Goal: Information Seeking & Learning: Learn about a topic

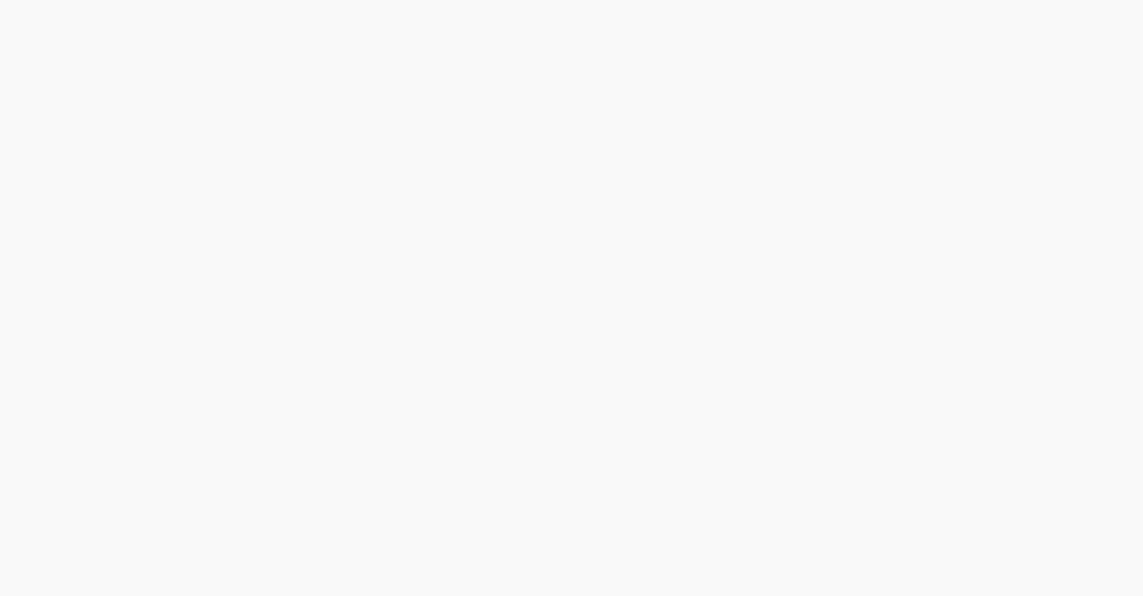
click at [409, 0] on html "Save" at bounding box center [571, 0] width 1143 height 0
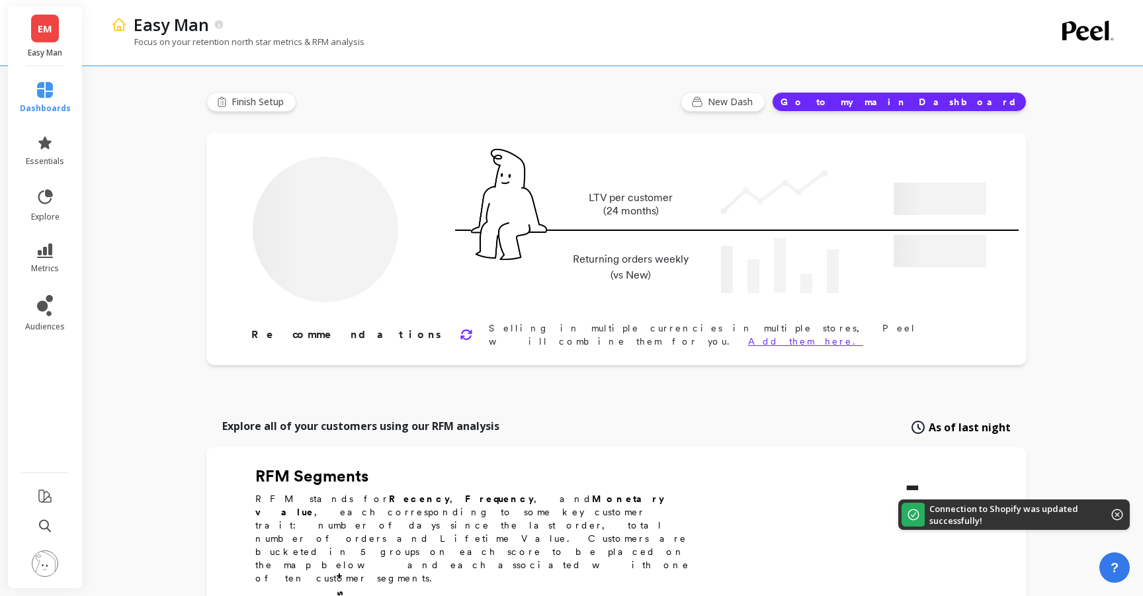
type input "Champions"
type input "158"
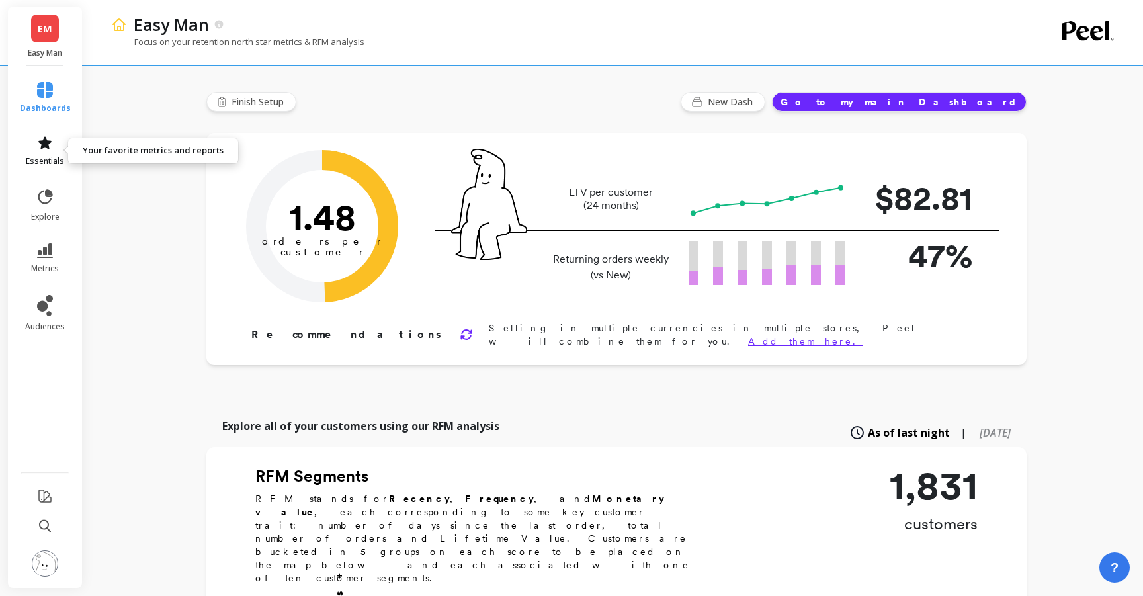
click at [46, 151] on link "essentials" at bounding box center [45, 151] width 51 height 32
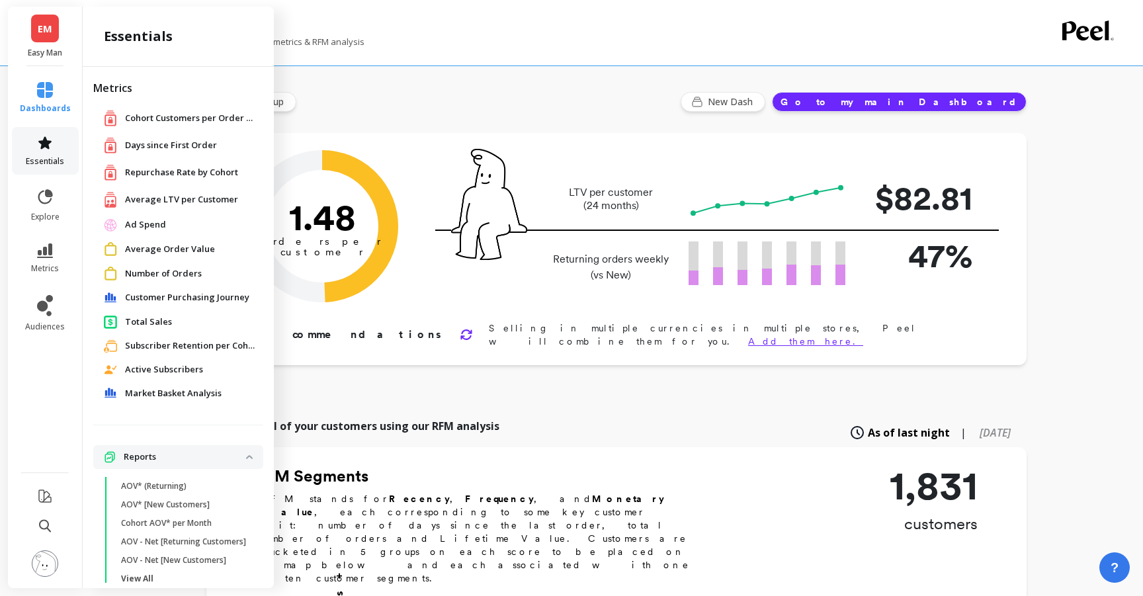
scroll to position [23, 0]
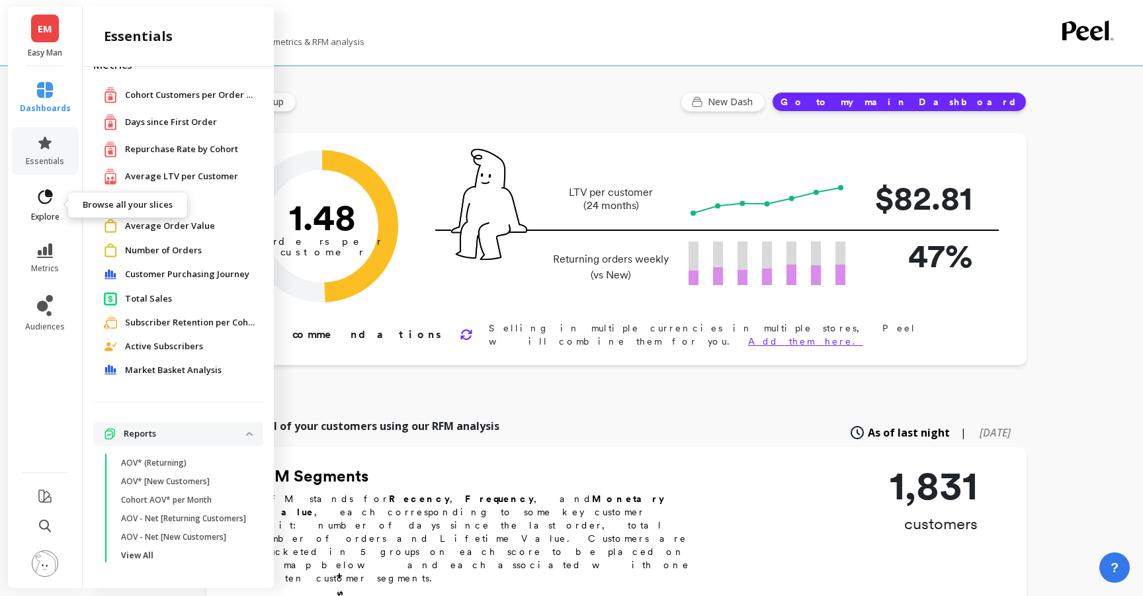
click at [49, 198] on icon at bounding box center [45, 197] width 19 height 19
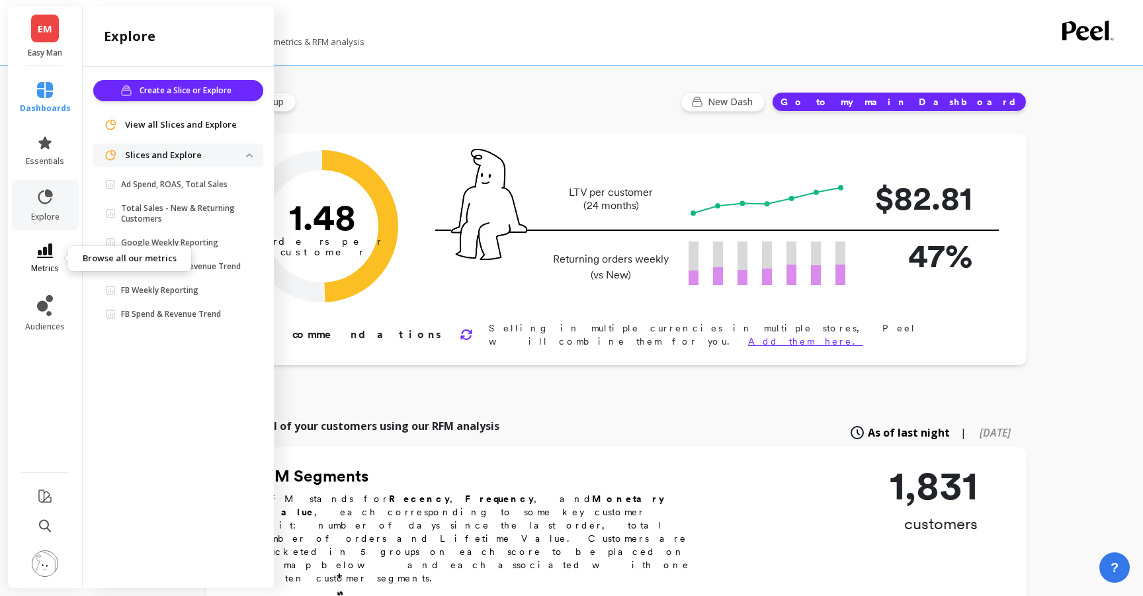
click at [57, 257] on link "metrics" at bounding box center [45, 258] width 51 height 30
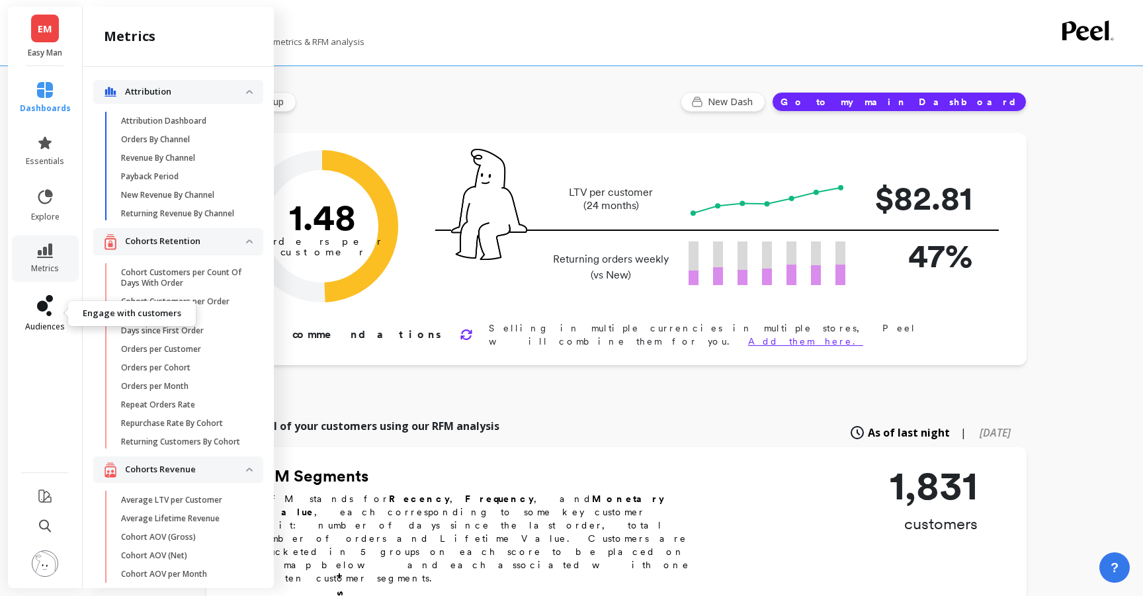
click at [48, 325] on span "audiences" at bounding box center [45, 327] width 40 height 11
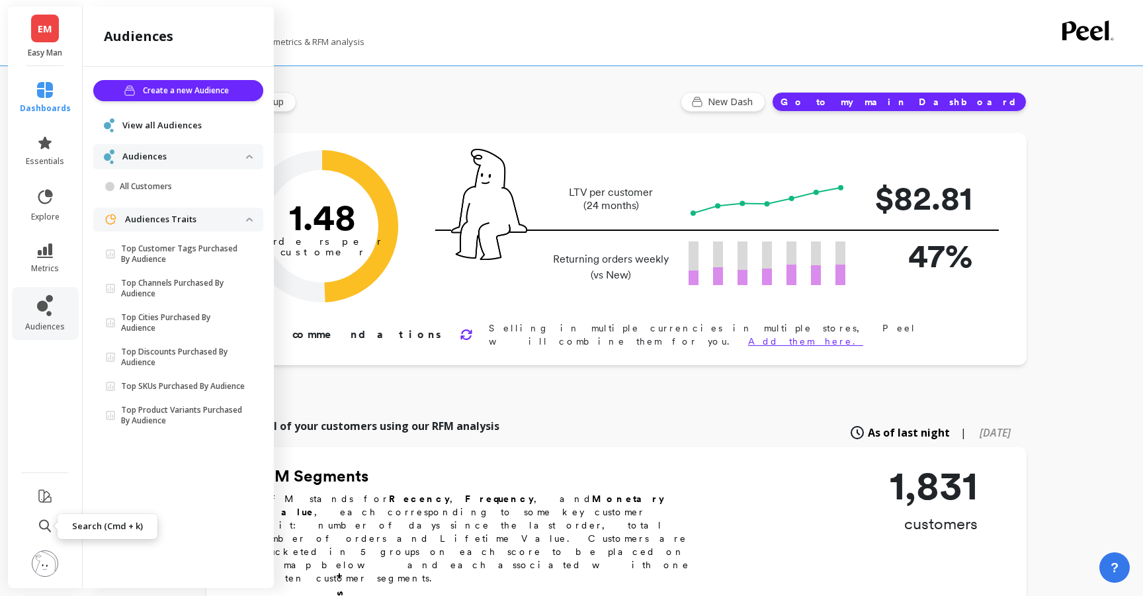
click at [43, 527] on icon at bounding box center [45, 525] width 12 height 13
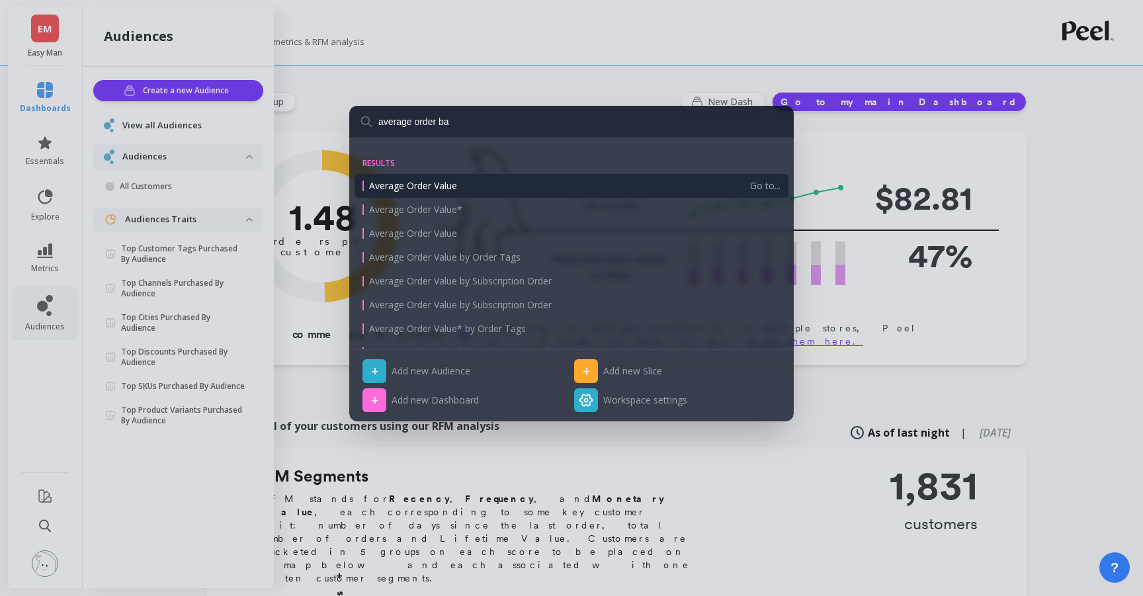
type input "average order ba"
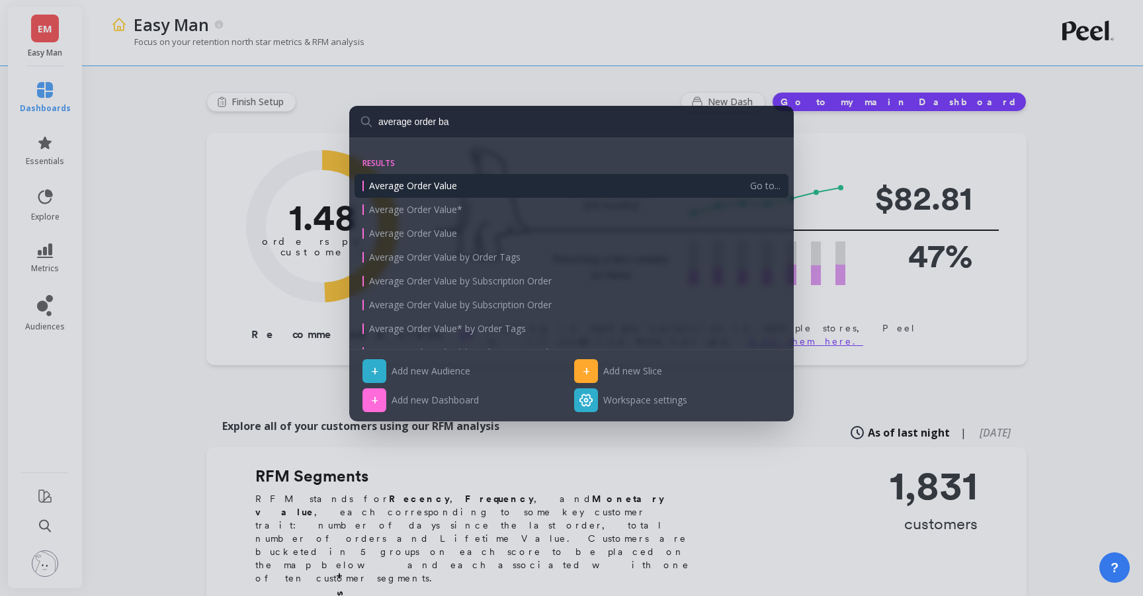
click at [451, 181] on span "Average Order Value" at bounding box center [413, 185] width 88 height 13
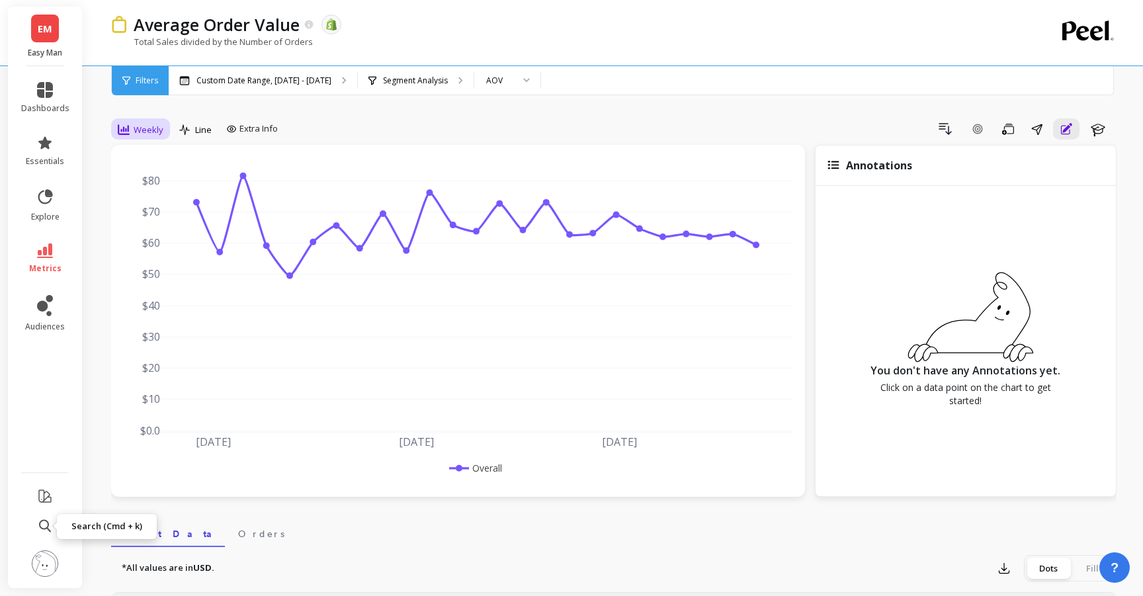
click at [157, 125] on span "Weekly" at bounding box center [149, 130] width 30 height 13
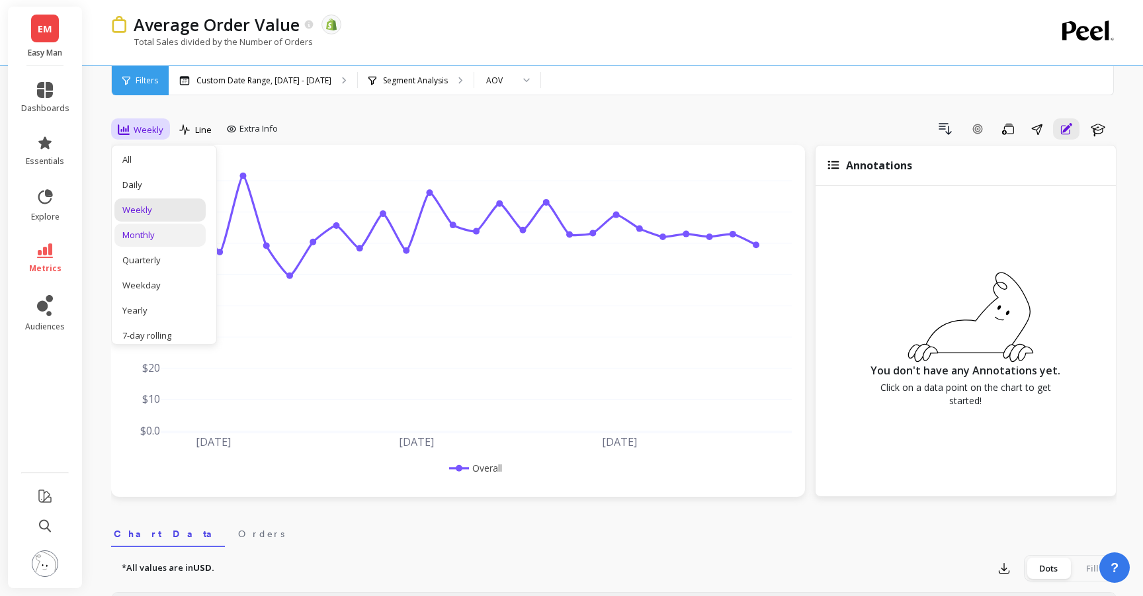
click at [151, 229] on div "Monthly" at bounding box center [159, 235] width 75 height 13
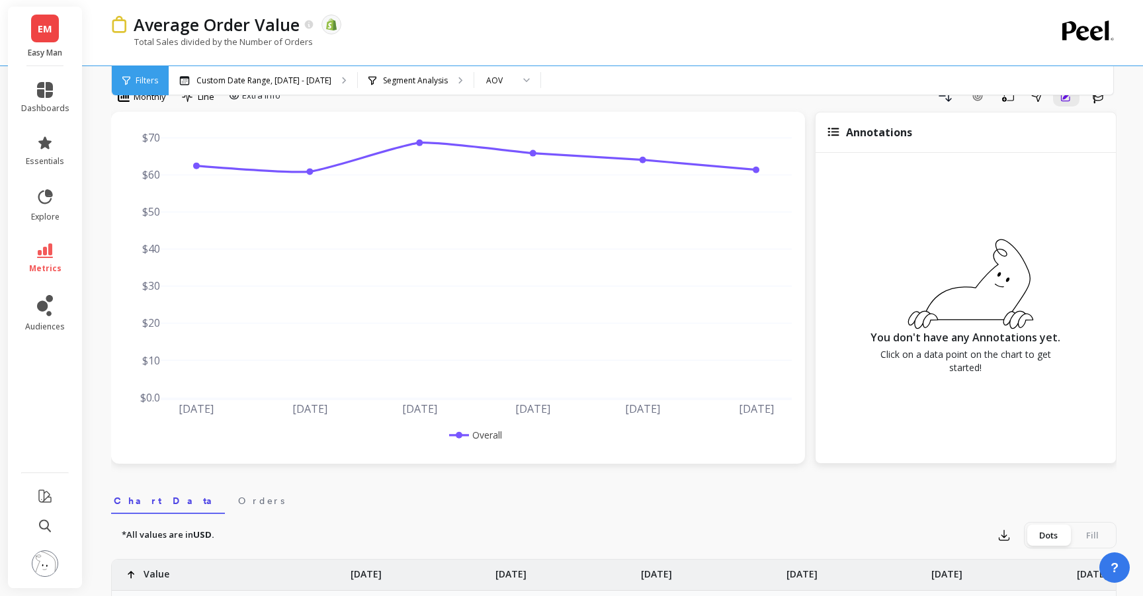
scroll to position [28, 0]
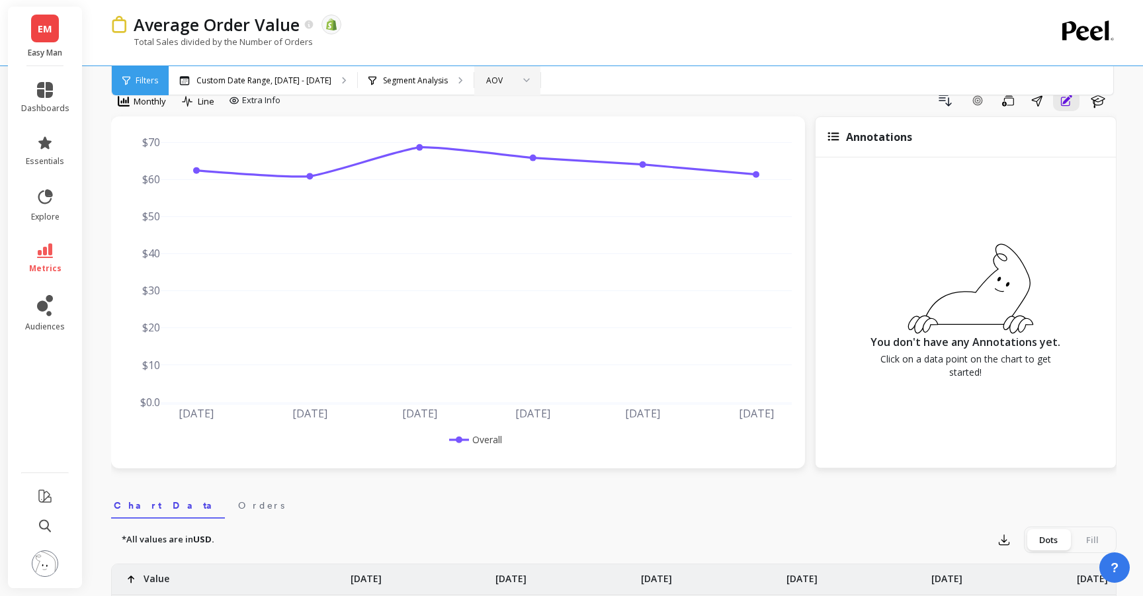
click at [488, 77] on div "AOV" at bounding box center [499, 80] width 26 height 13
click at [503, 165] on div "AOV*" at bounding box center [507, 167] width 49 height 13
click at [509, 82] on div "AOV*" at bounding box center [499, 80] width 29 height 13
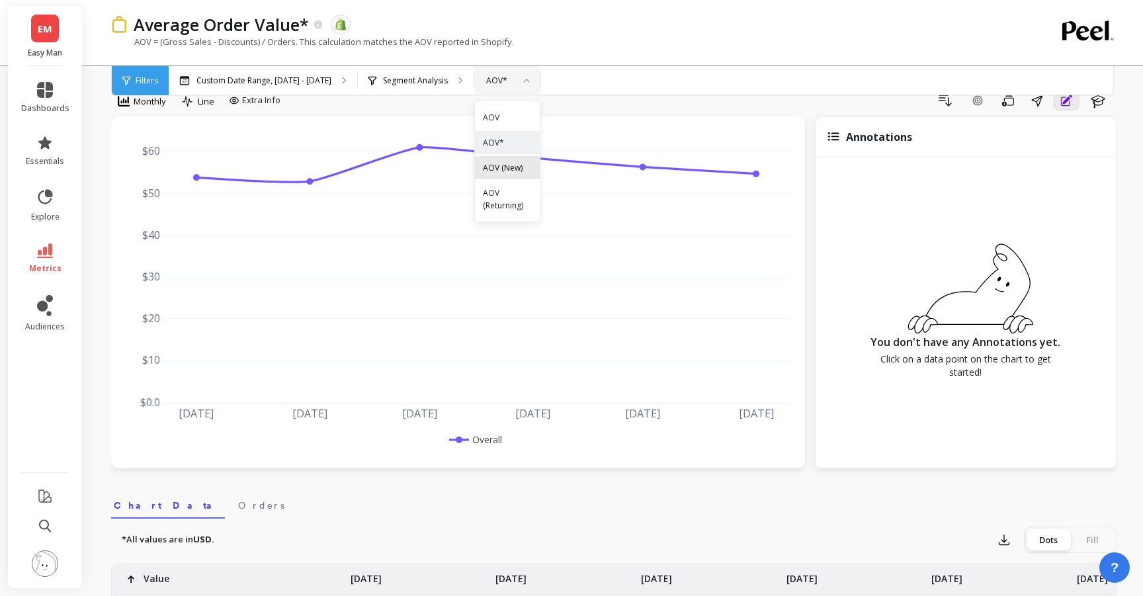
click at [509, 171] on div "AOV (New)" at bounding box center [507, 167] width 49 height 13
click at [513, 80] on div "AOV (New)" at bounding box center [506, 80] width 40 height 13
click at [523, 191] on div "AOV (Returning)" at bounding box center [514, 193] width 62 height 13
